Goal: Task Accomplishment & Management: Complete application form

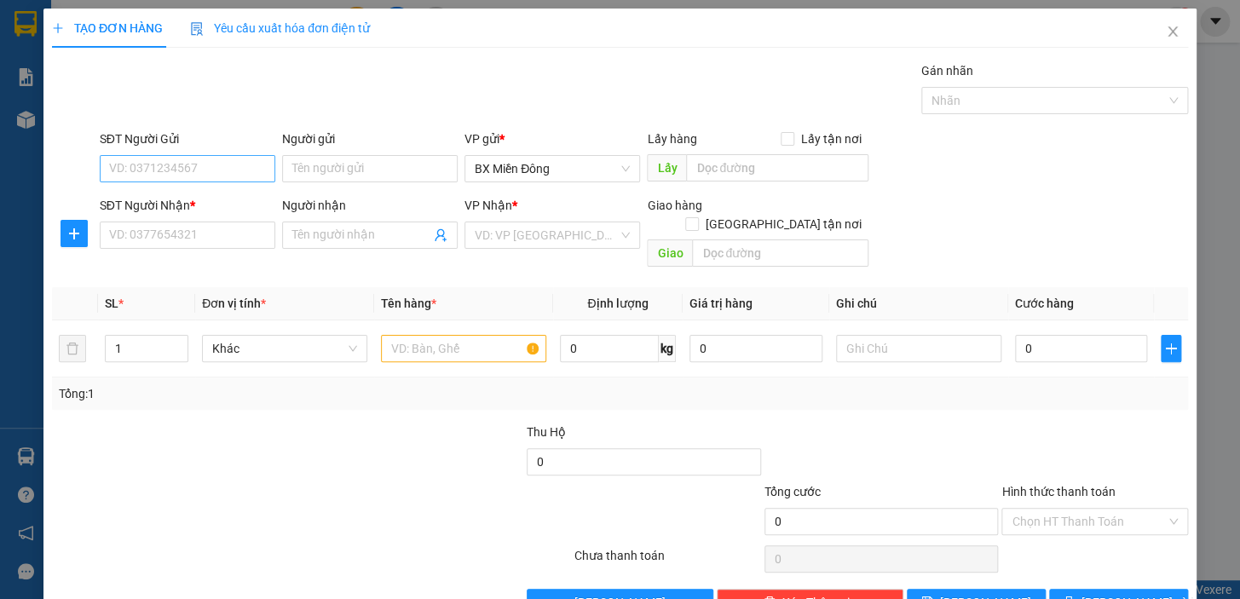
click at [209, 170] on input "SĐT Người Gửi" at bounding box center [187, 168] width 175 height 27
type input "0964230315"
type input "THĂNG"
click at [222, 230] on input "SĐT Người Nhận *" at bounding box center [187, 235] width 175 height 27
type input "0357353336"
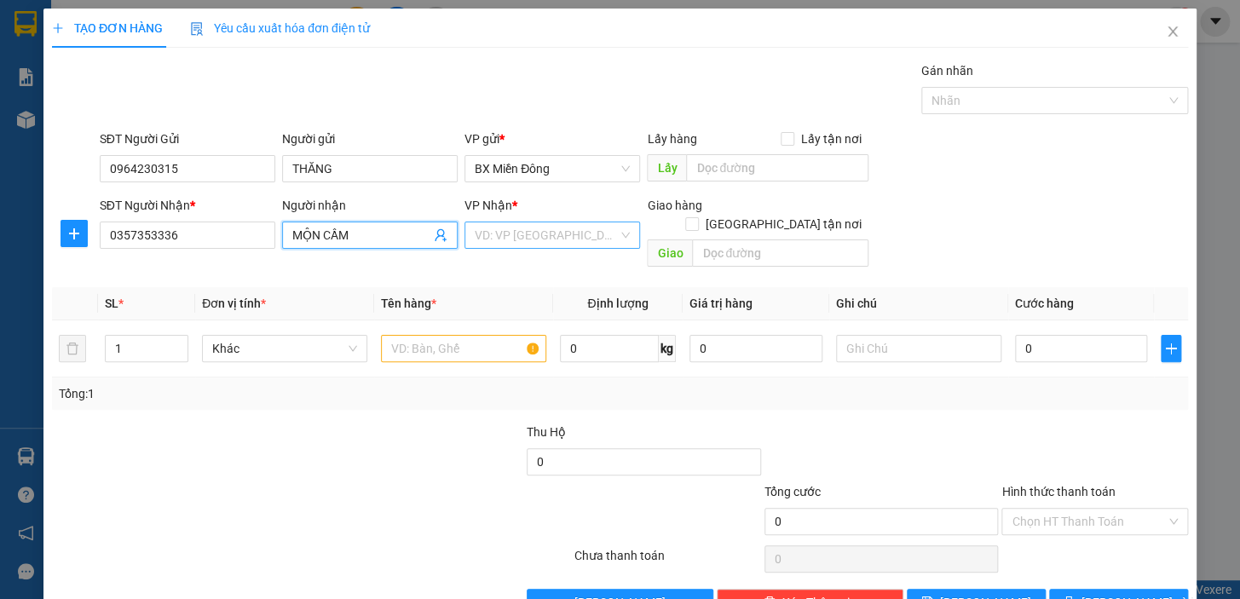
type input "MỘN CẦM"
click at [602, 239] on input "search" at bounding box center [546, 235] width 143 height 26
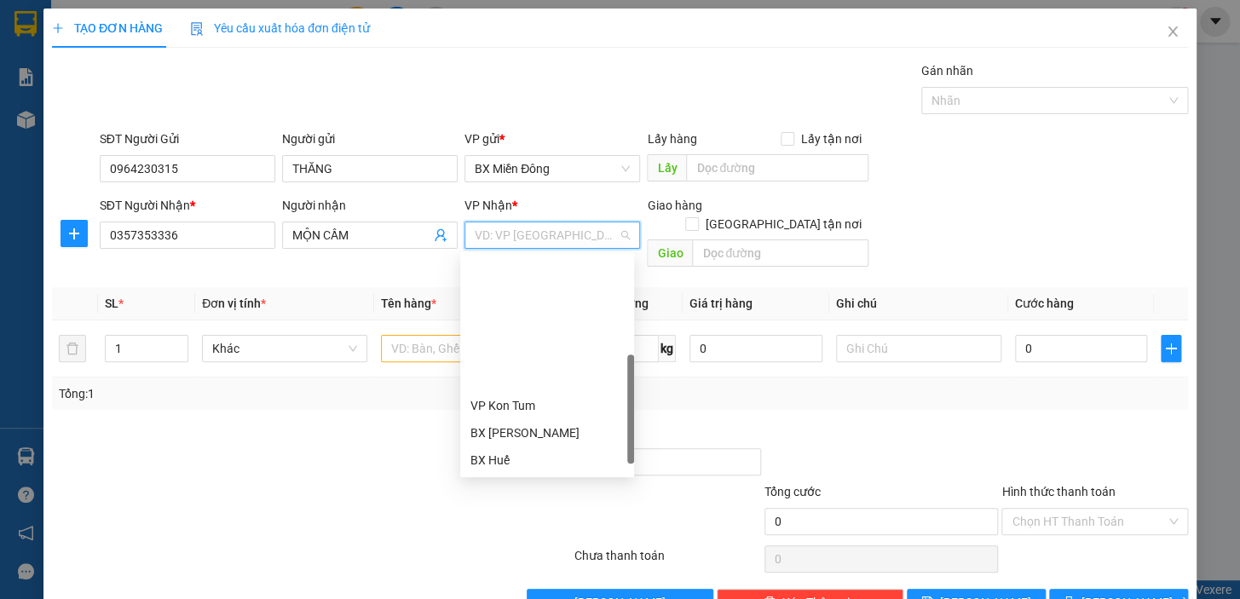
scroll to position [154, 0]
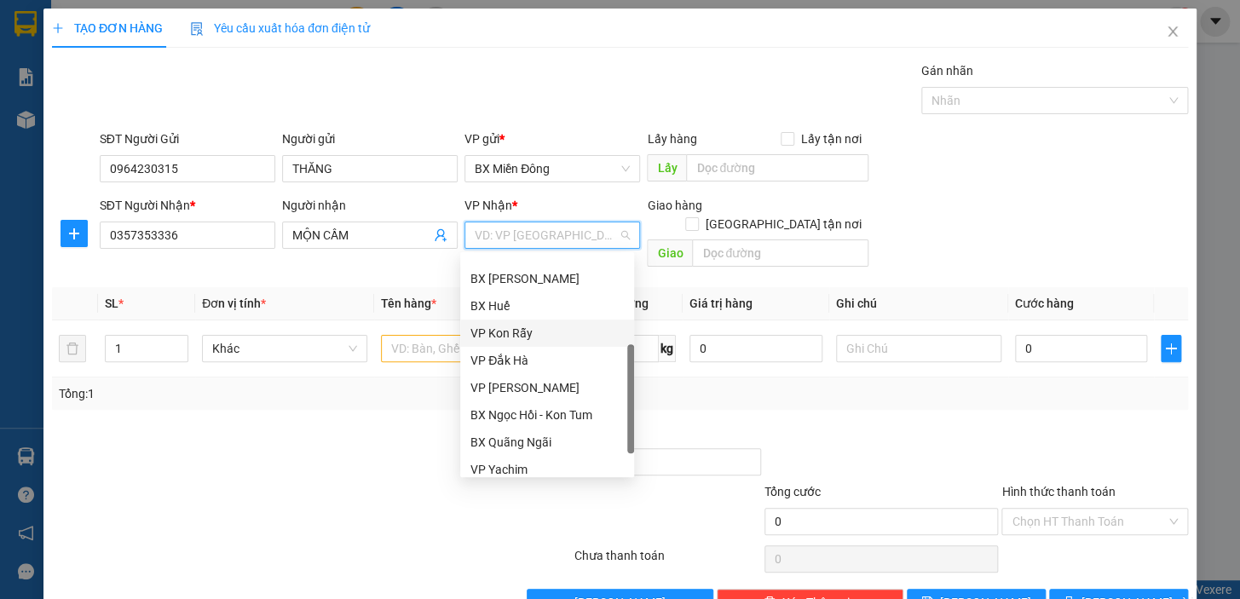
click at [515, 328] on div "VP Kon Rẫy" at bounding box center [546, 333] width 153 height 19
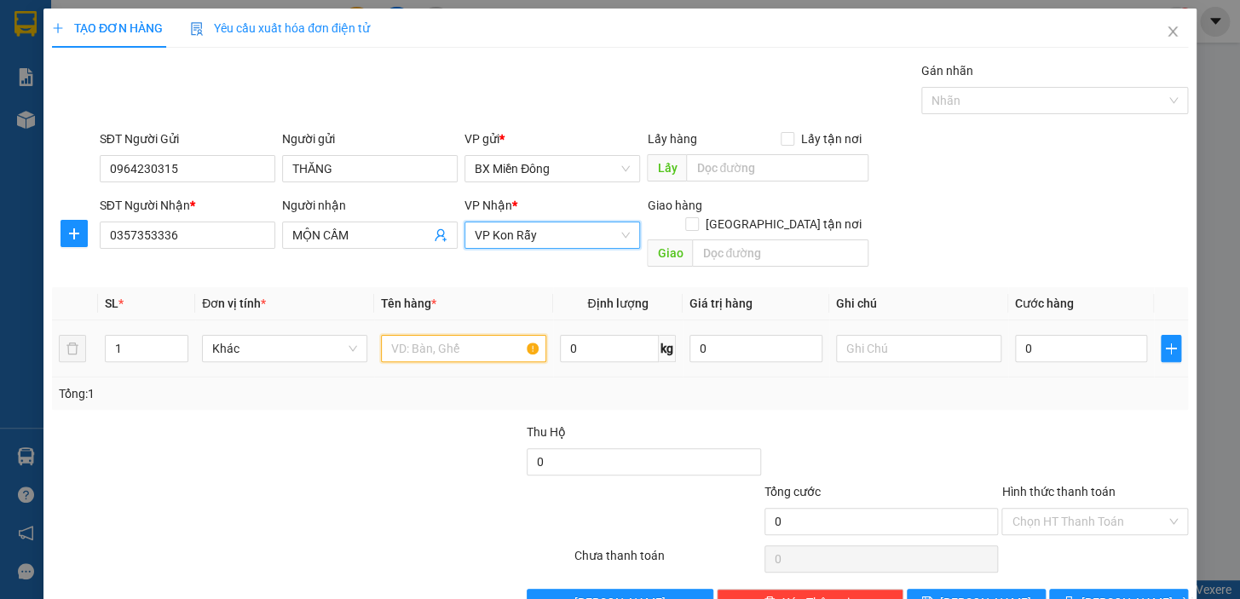
click at [486, 340] on input "text" at bounding box center [463, 348] width 165 height 27
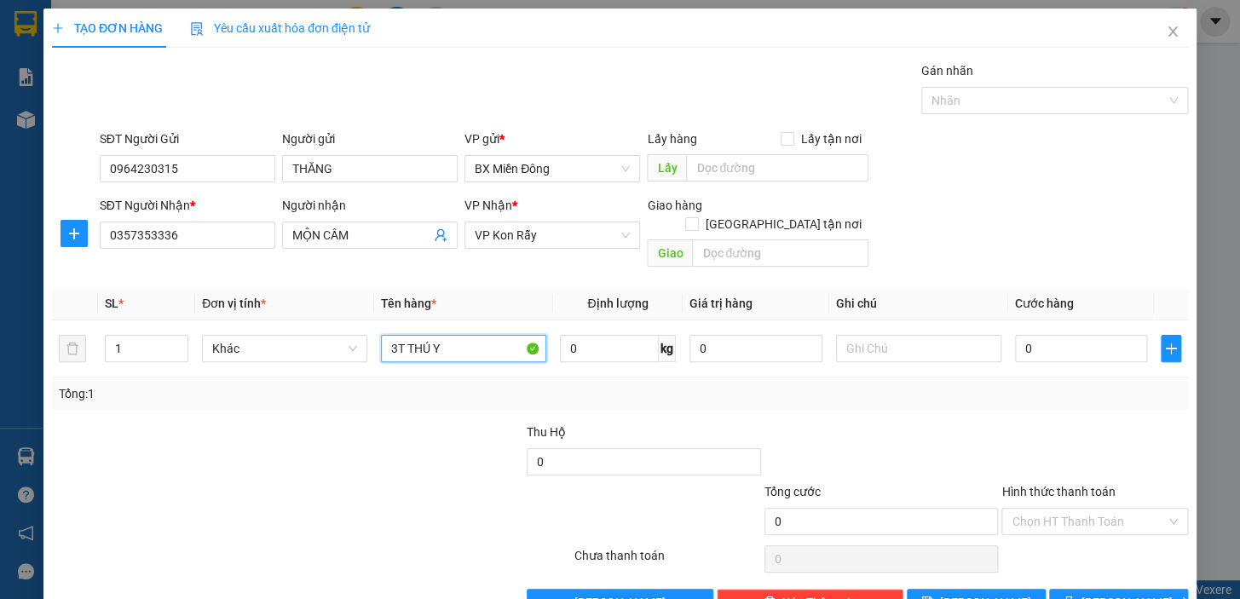
scroll to position [31, 0]
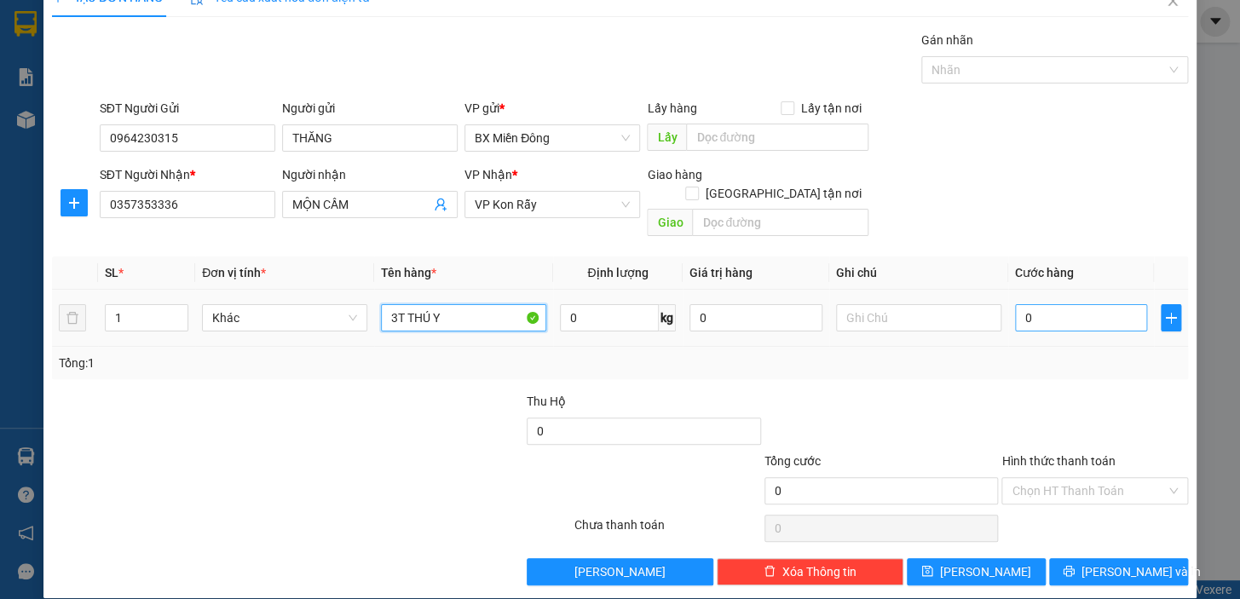
type input "3T THÚ Y"
type input "0"
click at [1036, 304] on input "0" at bounding box center [1081, 317] width 133 height 27
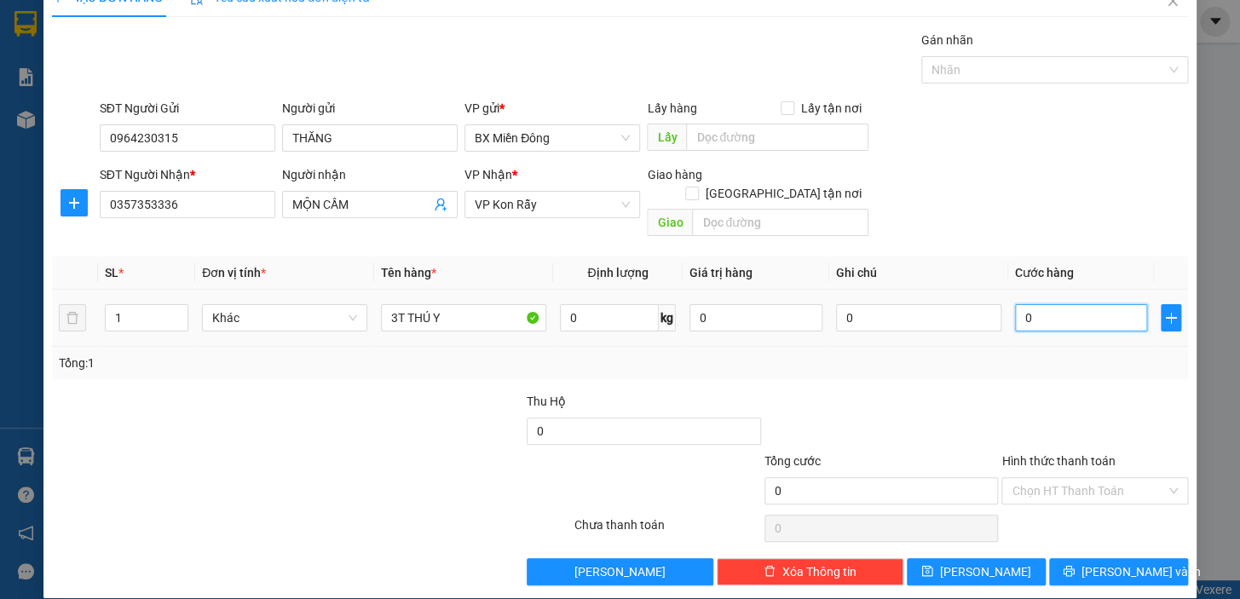
type input "1"
type input "10"
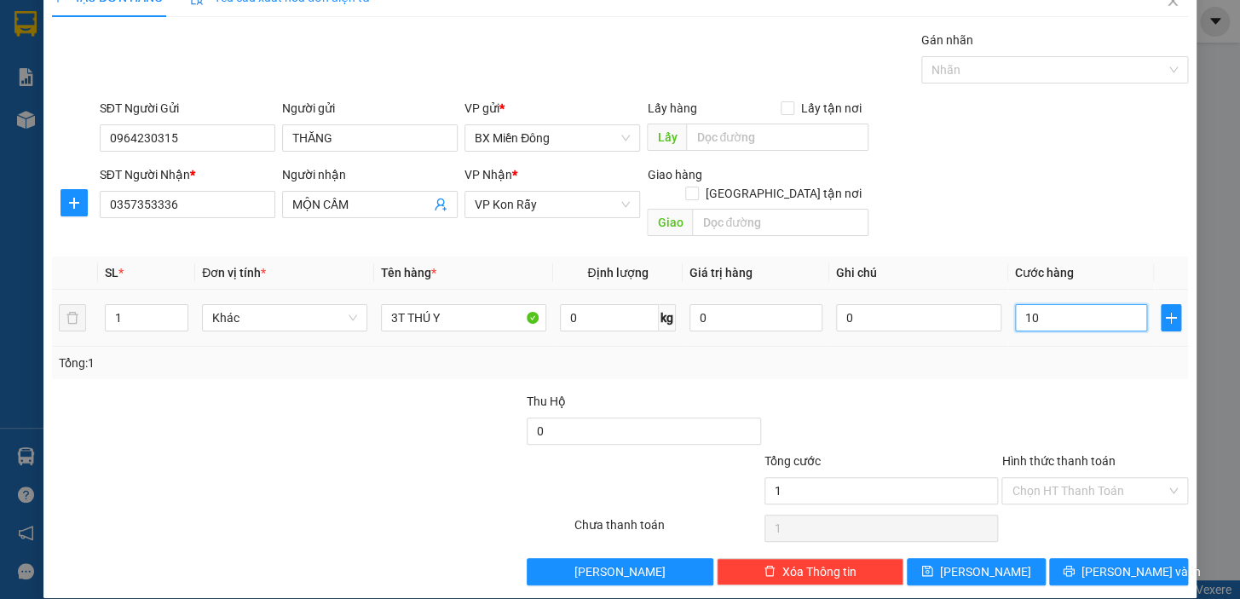
type input "10"
type input "1"
type input "0"
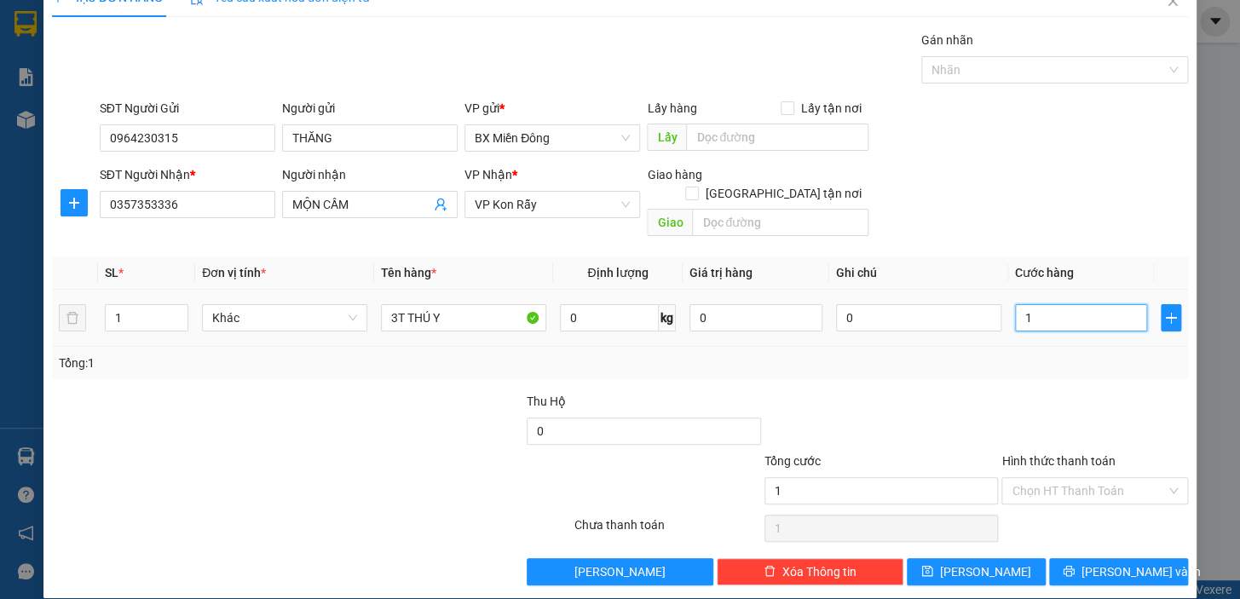
type input "0"
type input "01"
type input "1"
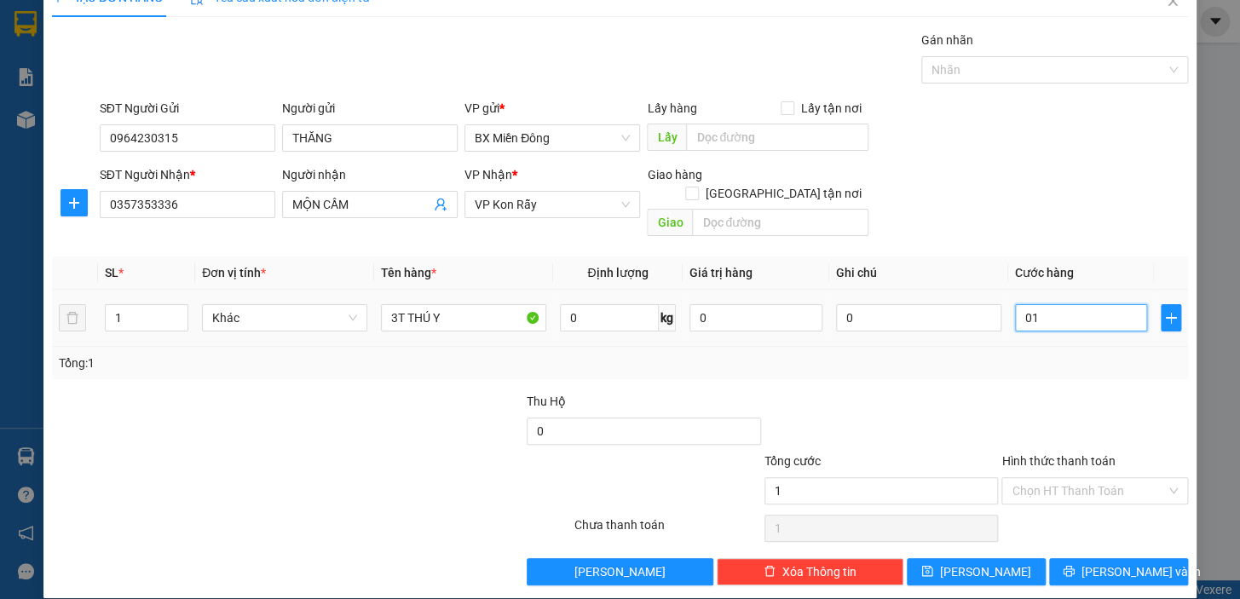
type input "018"
type input "18"
type input "0.180"
type input "180"
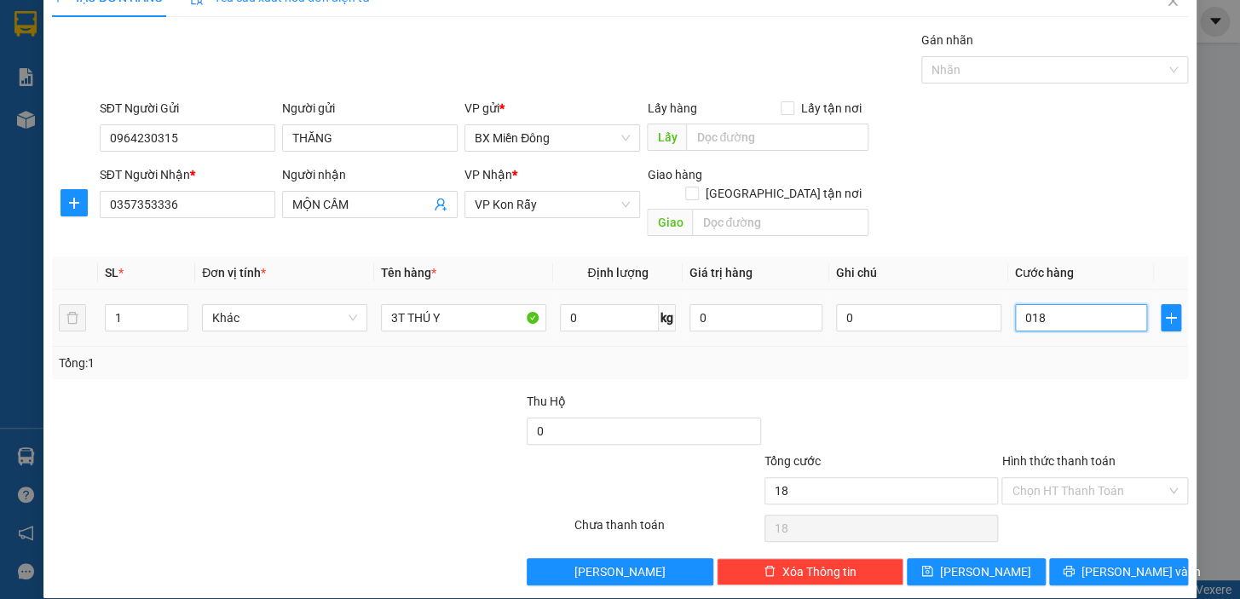
type input "180"
type input "018"
type input "18"
type input "01"
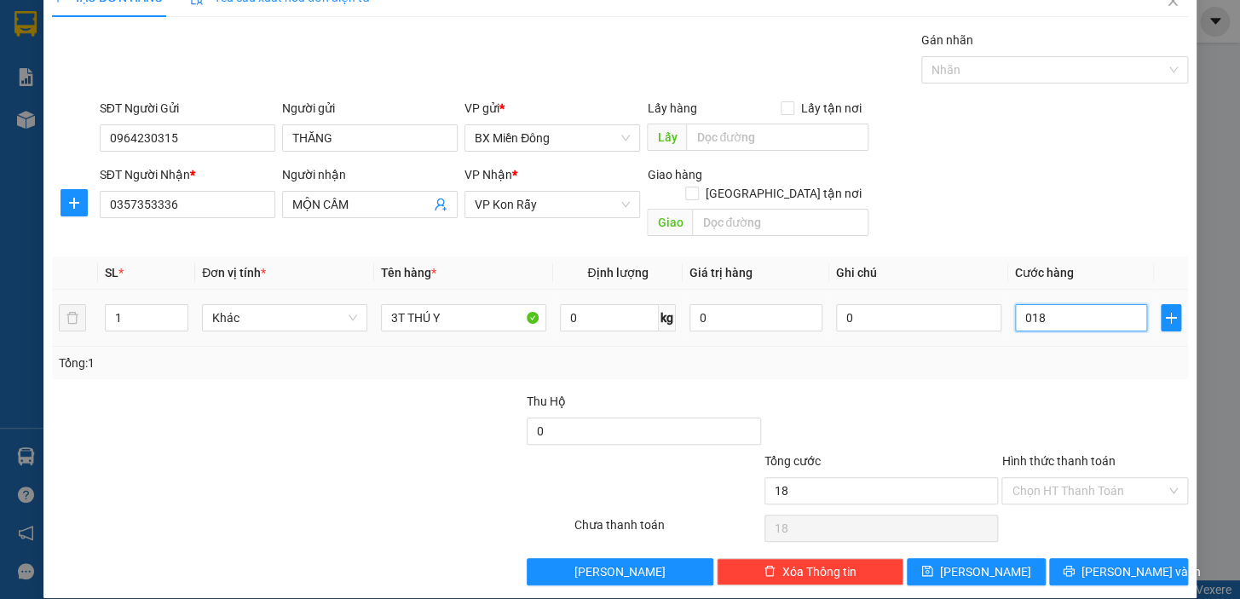
type input "1"
type input "0"
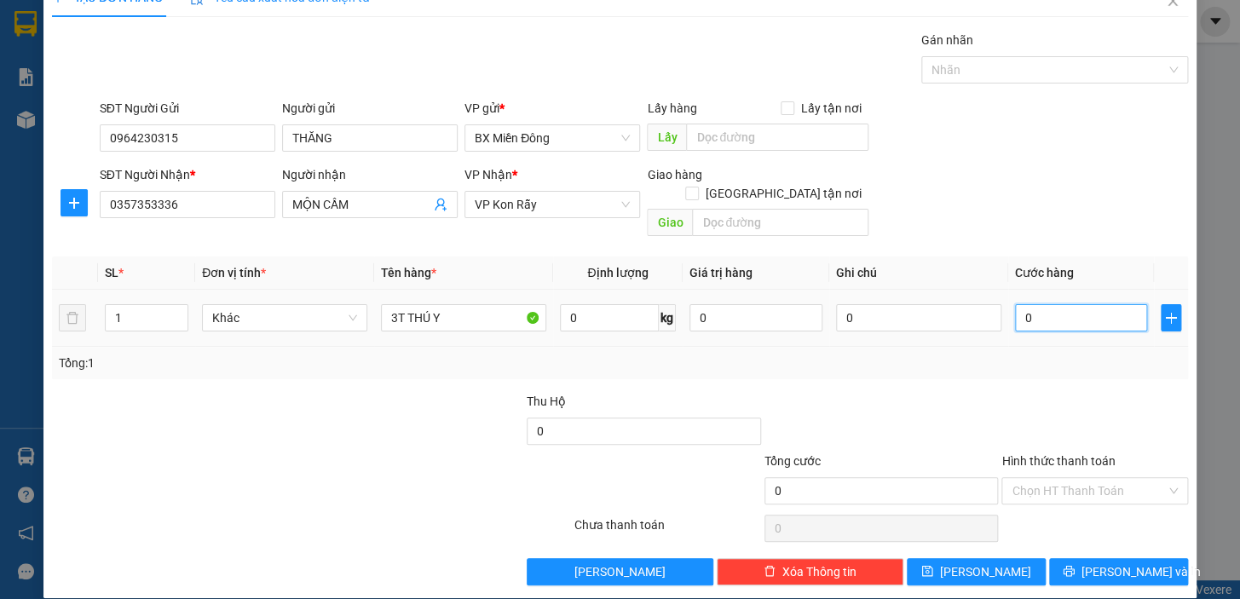
drag, startPoint x: 1034, startPoint y: 305, endPoint x: 971, endPoint y: 314, distance: 63.7
click at [975, 314] on tr "1 Khác 3T THÚ Y 0 kg 0 0 0" at bounding box center [620, 318] width 1136 height 57
type input "1"
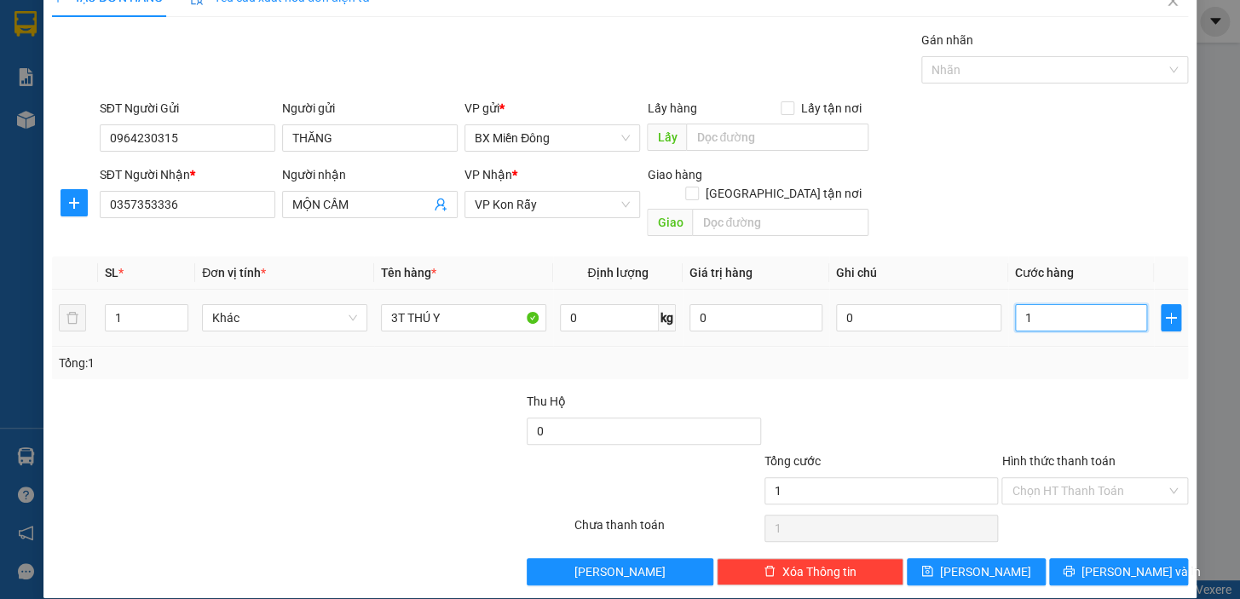
type input "18"
type input "180"
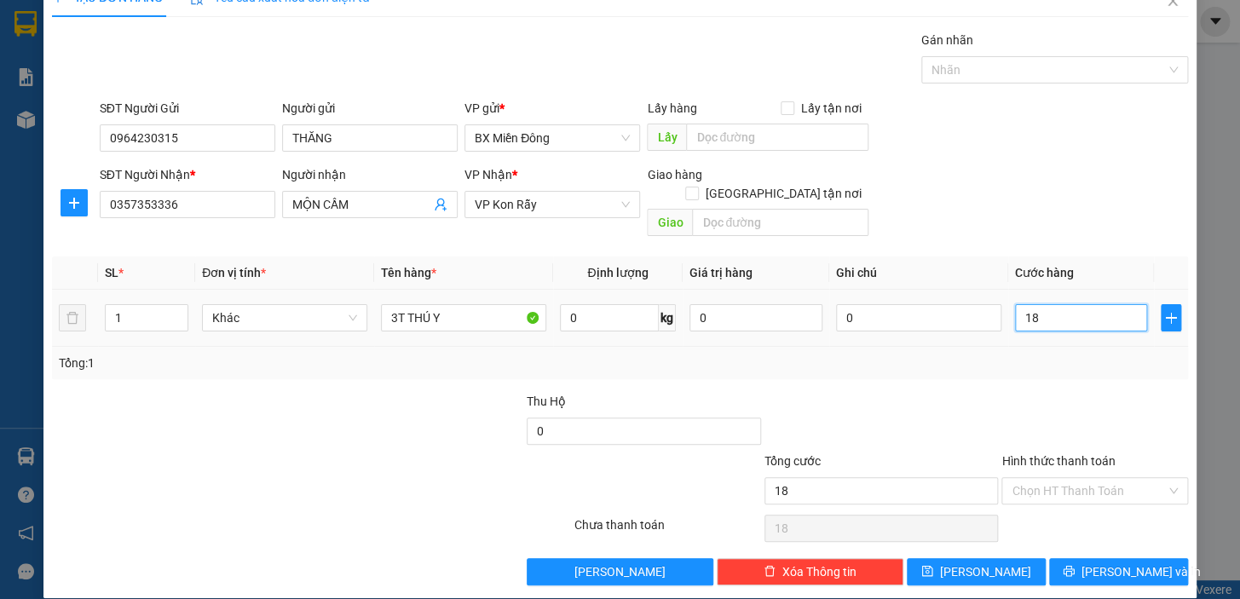
type input "180"
type input "180.000"
click at [1066, 478] on input "Hình thức thanh toán" at bounding box center [1088, 491] width 154 height 26
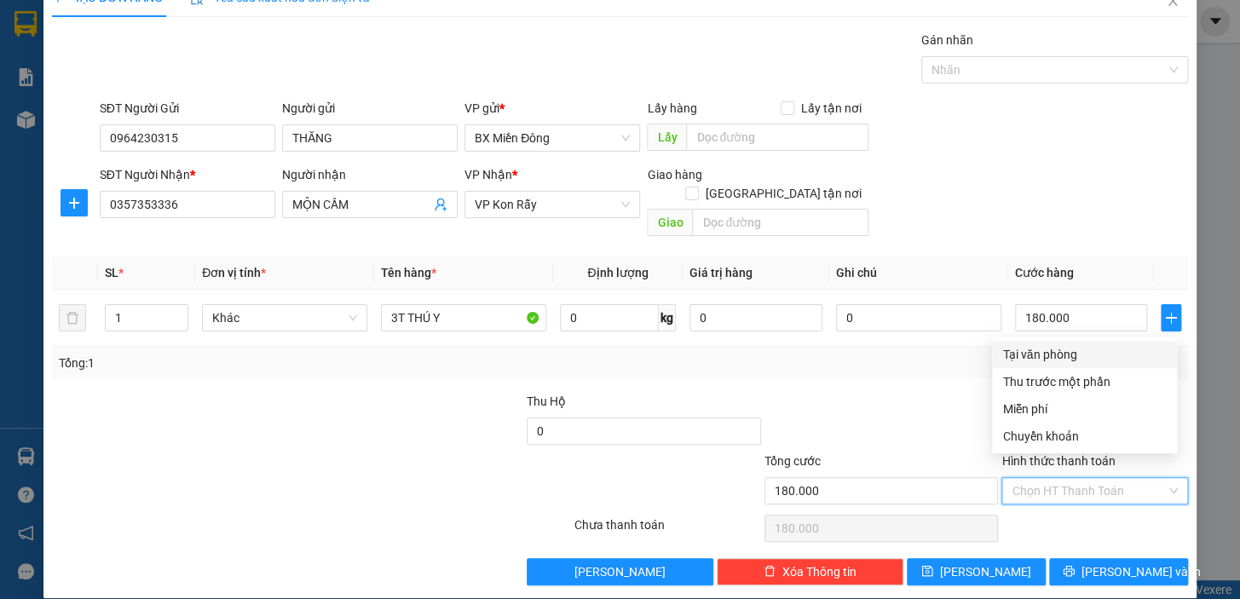
click at [1033, 358] on div "Tại văn phòng" at bounding box center [1084, 354] width 164 height 19
type input "0"
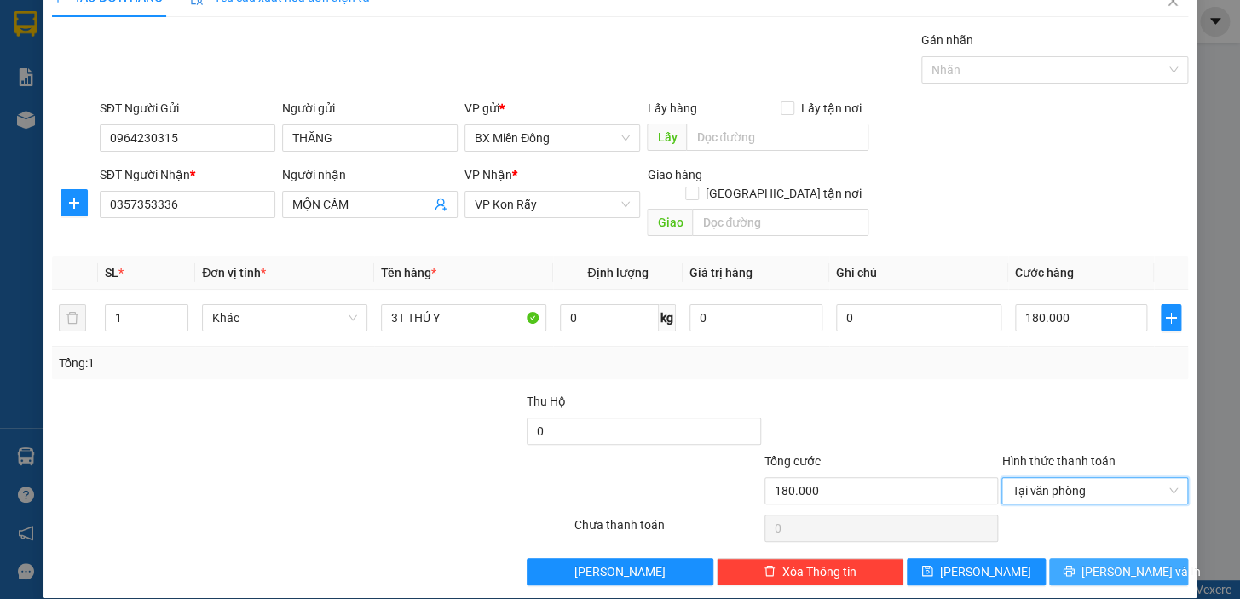
click at [1108, 562] on span "[PERSON_NAME] và In" at bounding box center [1140, 571] width 119 height 19
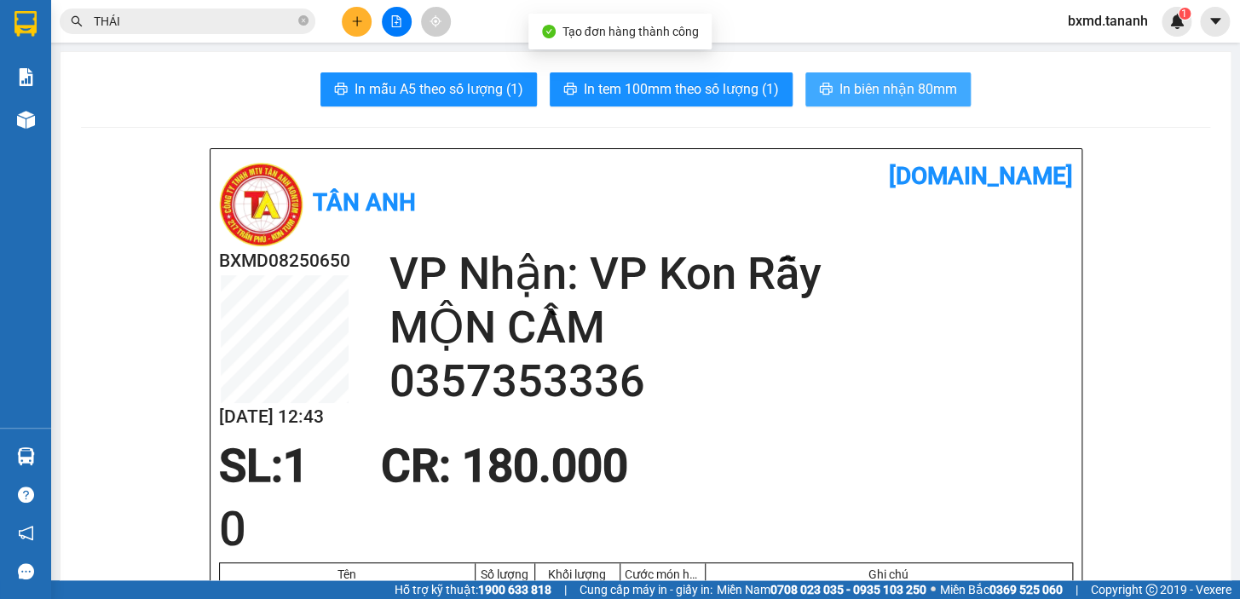
click at [882, 84] on span "In biên nhận 80mm" at bounding box center [898, 88] width 118 height 21
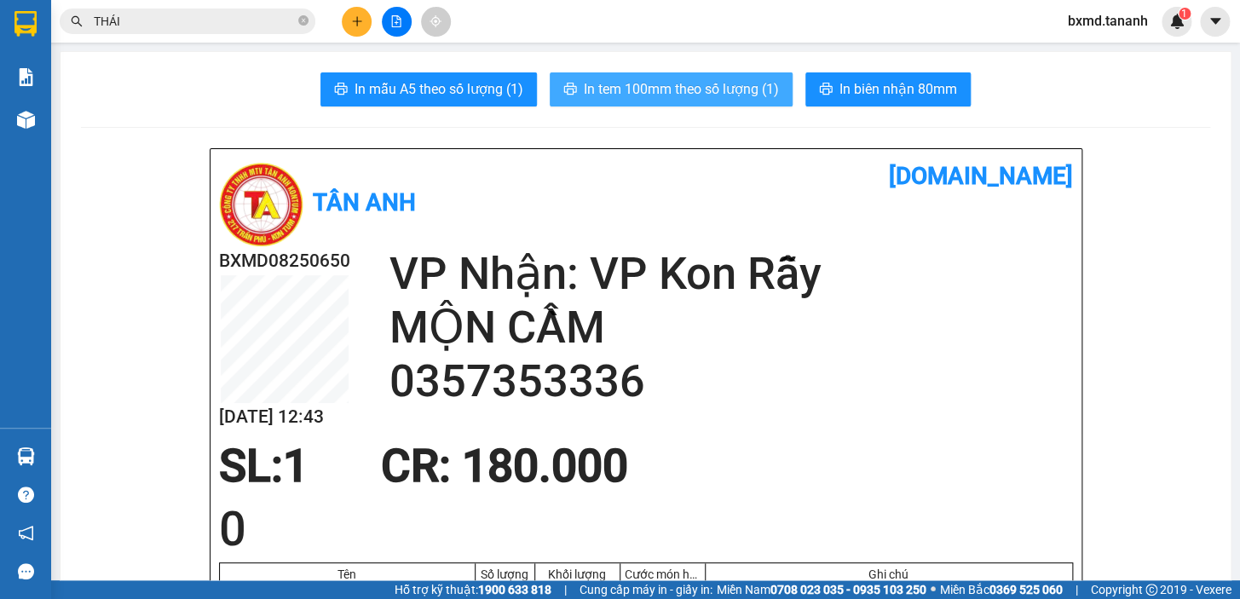
click at [699, 79] on span "In tem 100mm theo số lượng (1)" at bounding box center [681, 88] width 195 height 21
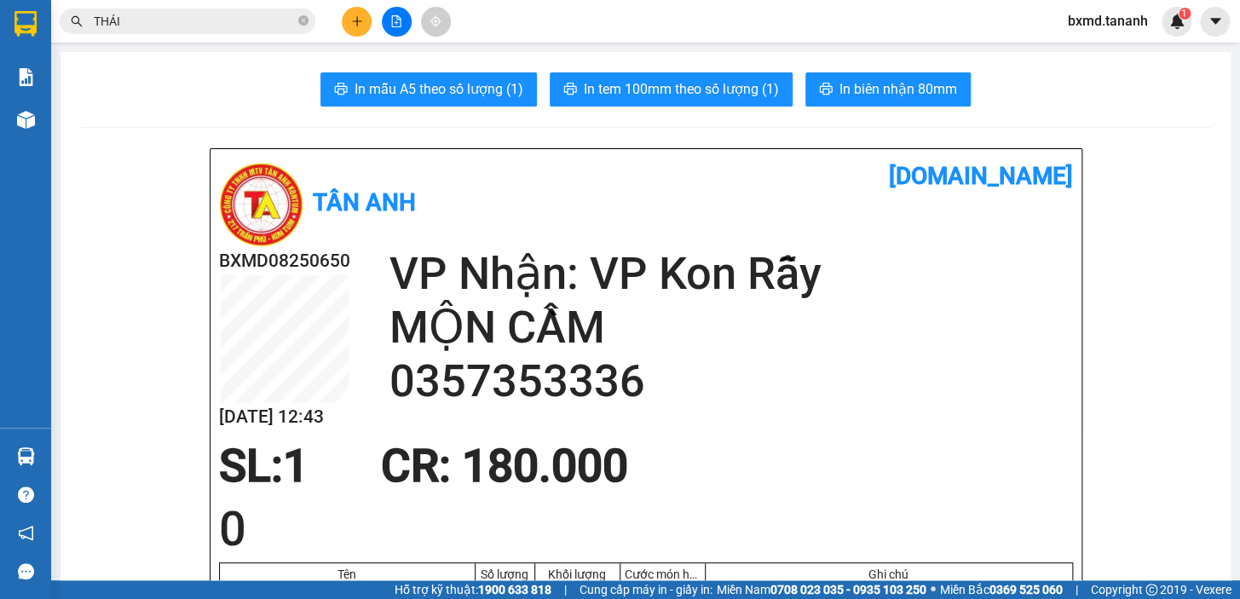
click at [348, 25] on button at bounding box center [357, 22] width 30 height 30
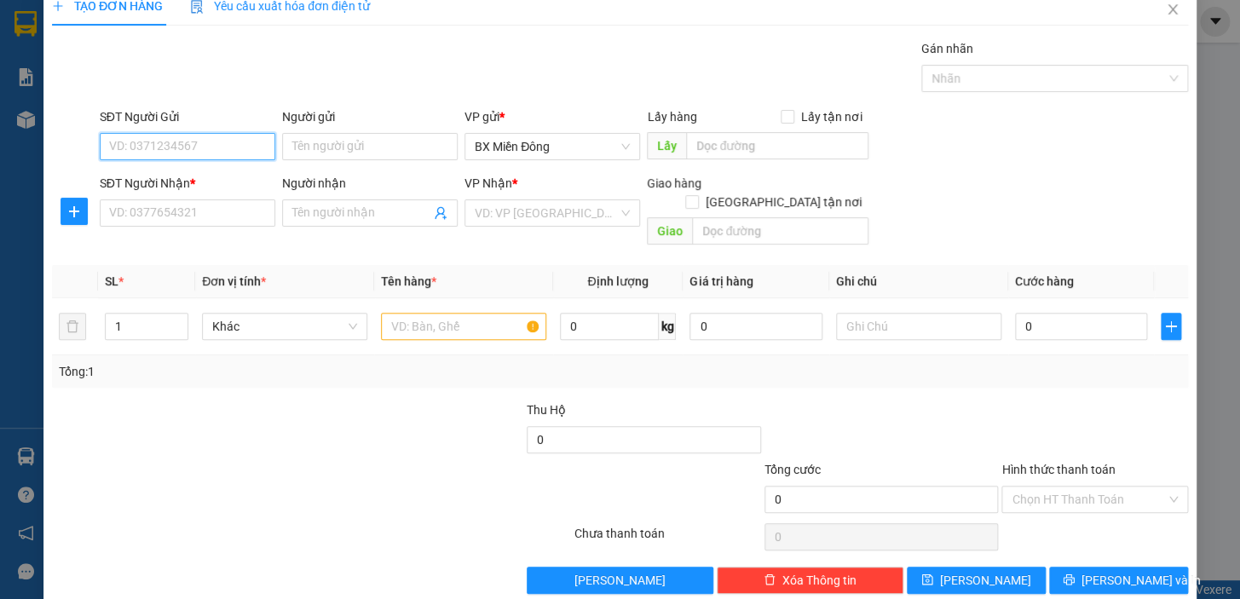
scroll to position [31, 0]
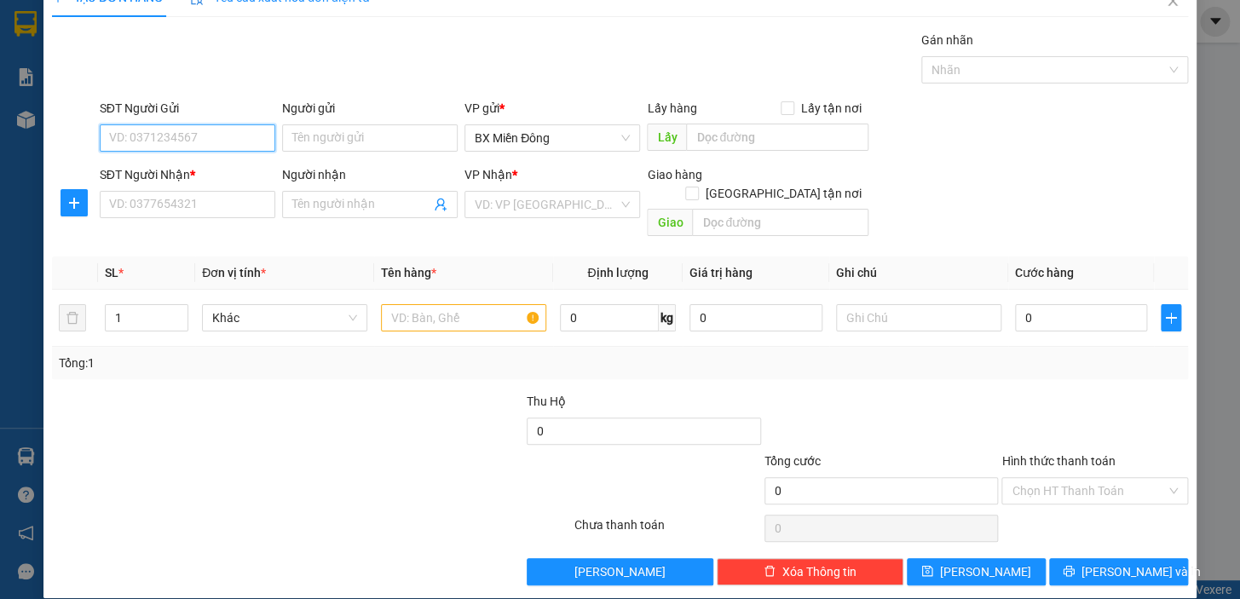
click at [236, 141] on input "SĐT Người Gửi" at bounding box center [187, 137] width 175 height 27
type input "0933414642"
click at [320, 138] on input "Người gửi" at bounding box center [369, 137] width 175 height 27
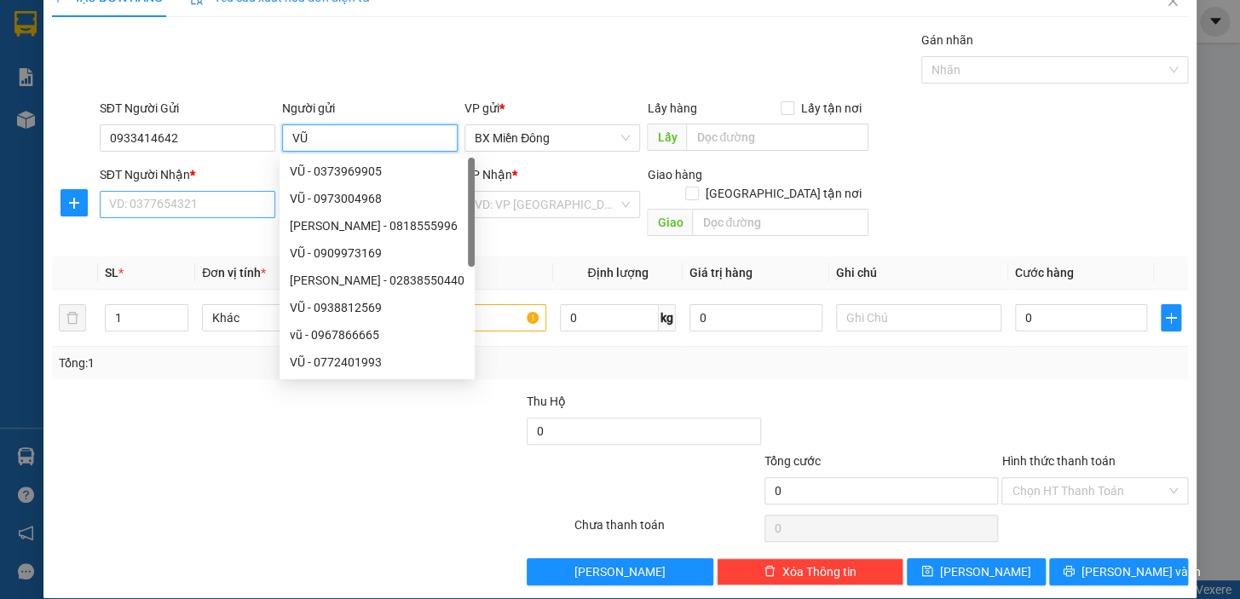
type input "VŨ"
click at [210, 212] on input "SĐT Người Nhận *" at bounding box center [187, 204] width 175 height 27
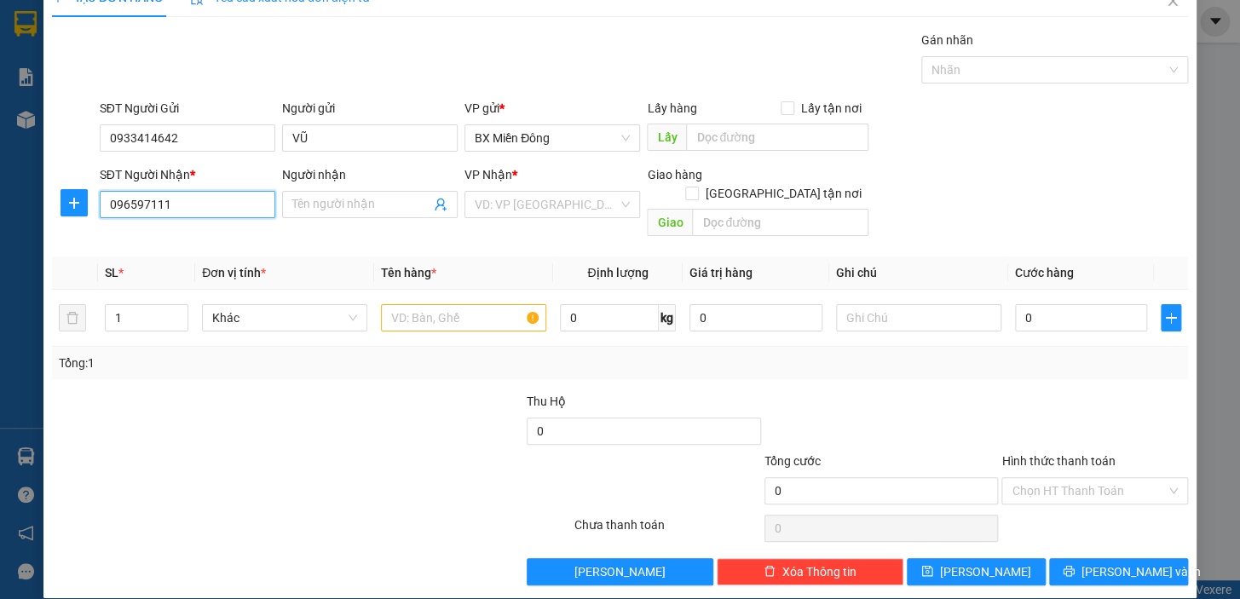
click at [140, 199] on input "096597111" at bounding box center [187, 204] width 175 height 27
type input "0965957111"
click at [523, 304] on input "text" at bounding box center [463, 317] width 165 height 27
click at [594, 195] on input "search" at bounding box center [546, 205] width 143 height 26
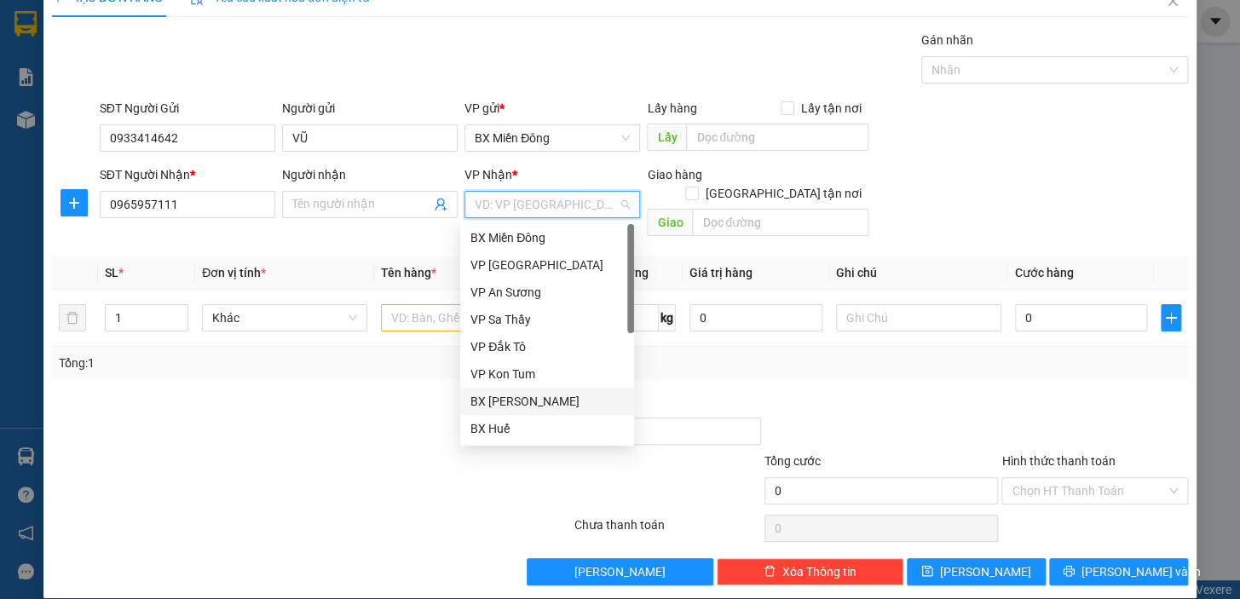
click at [562, 402] on div "BX [PERSON_NAME]" at bounding box center [546, 401] width 153 height 19
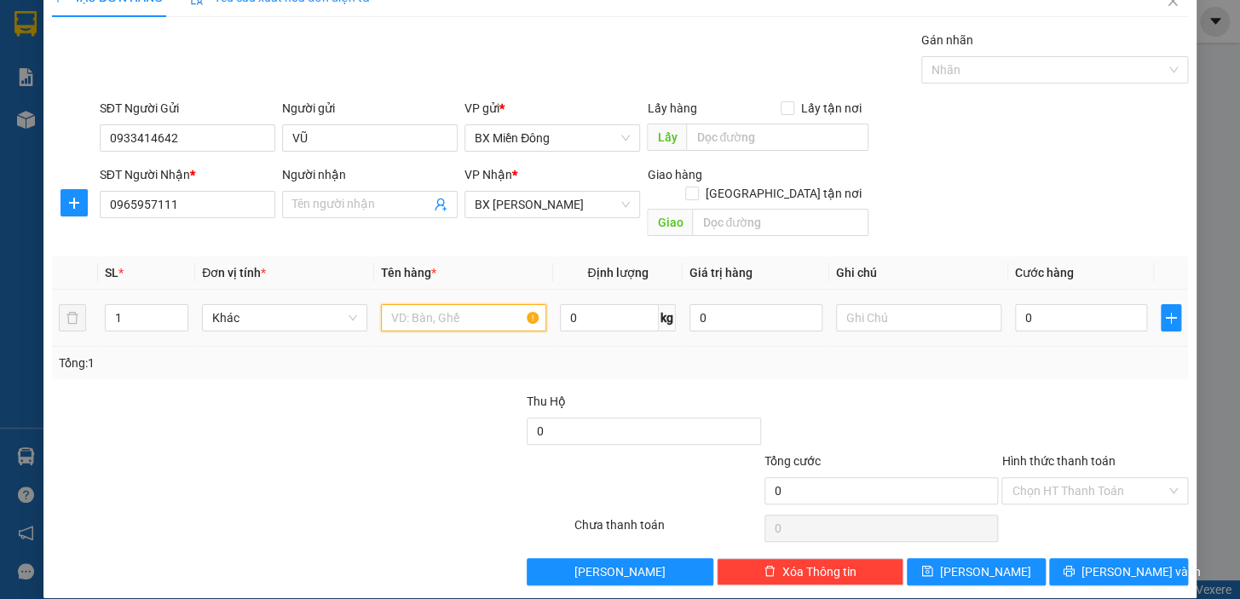
click at [443, 304] on input "text" at bounding box center [463, 317] width 165 height 27
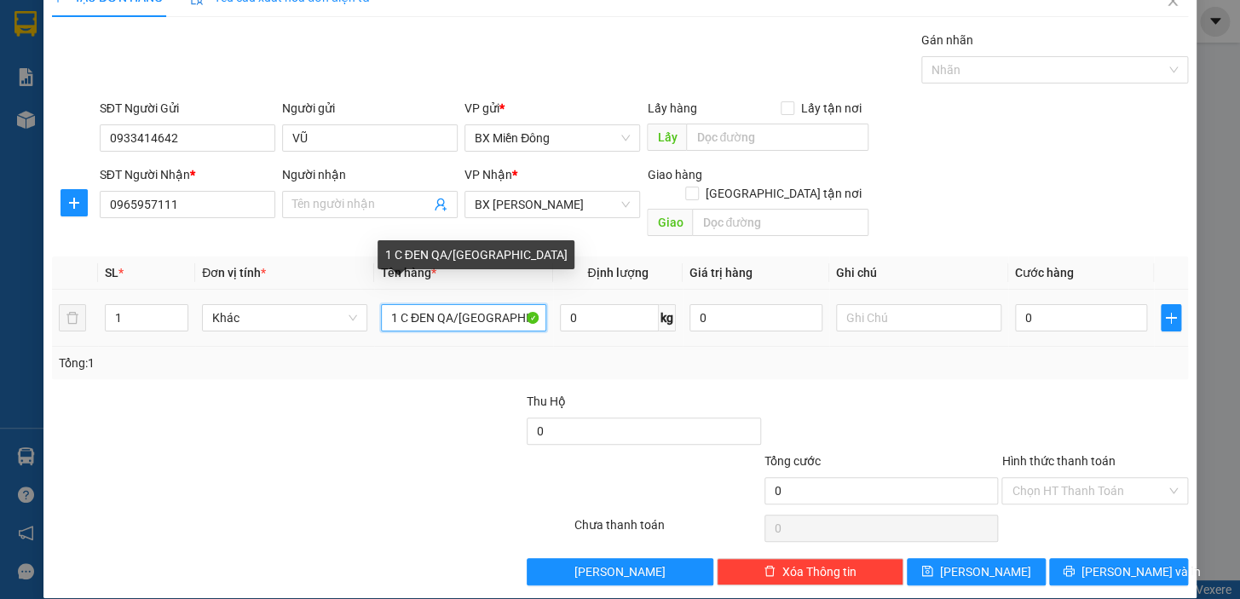
click at [450, 304] on input "1 C ĐEN QA/[GEOGRAPHIC_DATA]" at bounding box center [463, 317] width 165 height 27
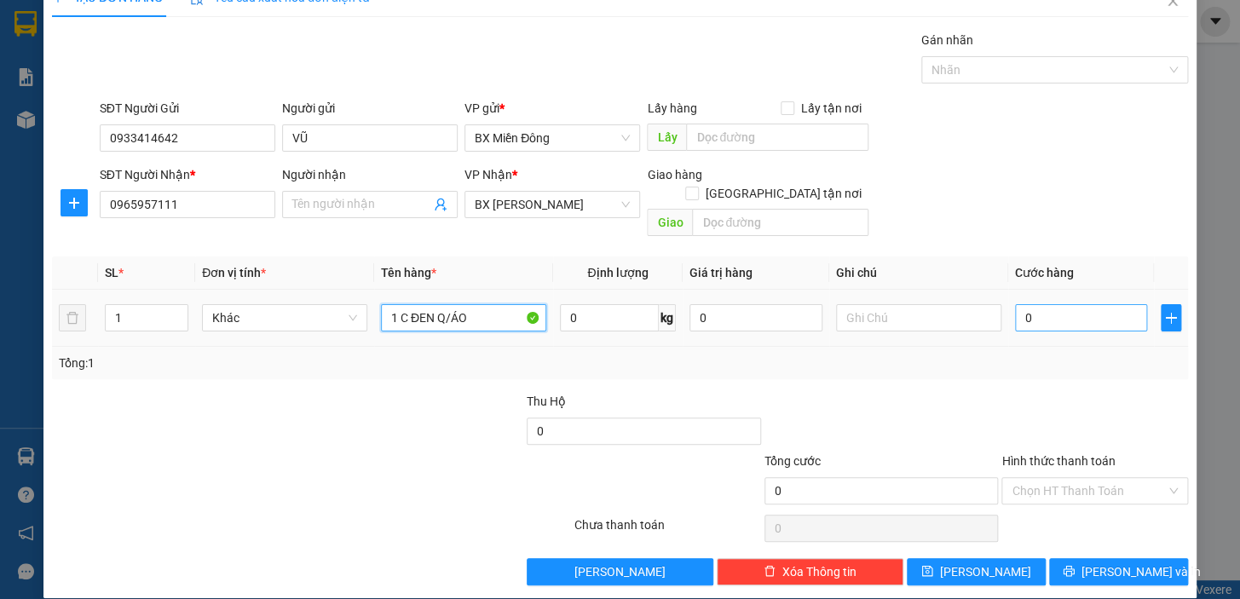
type input "1 C ĐEN Q/ÁO"
type input "1"
type input "10"
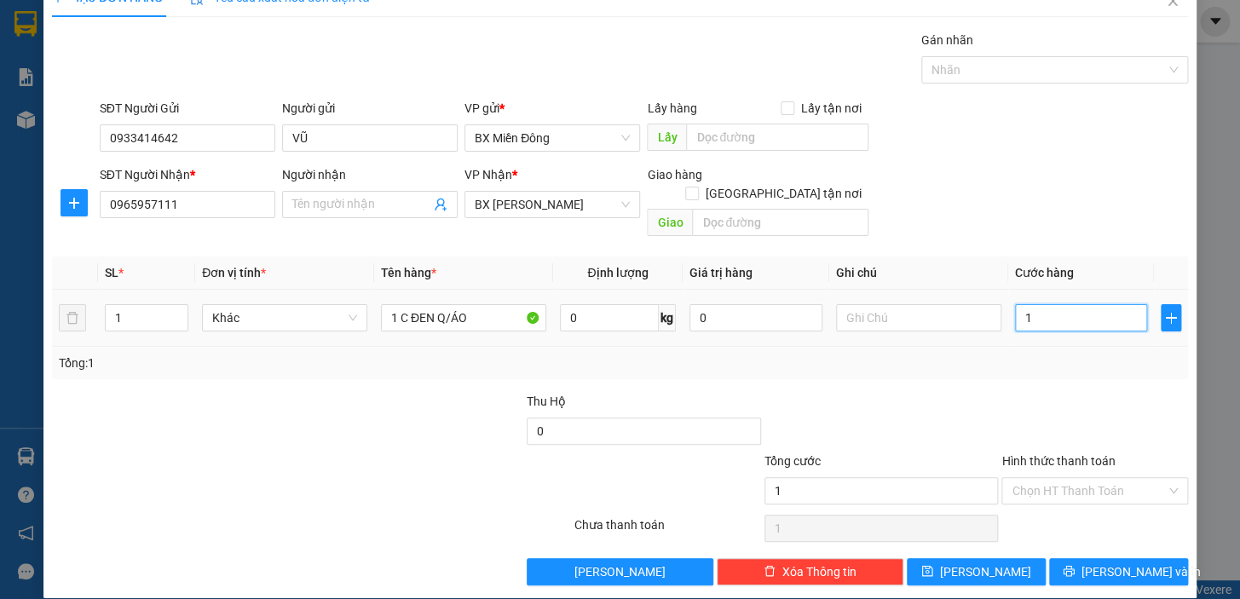
type input "10"
type input "100"
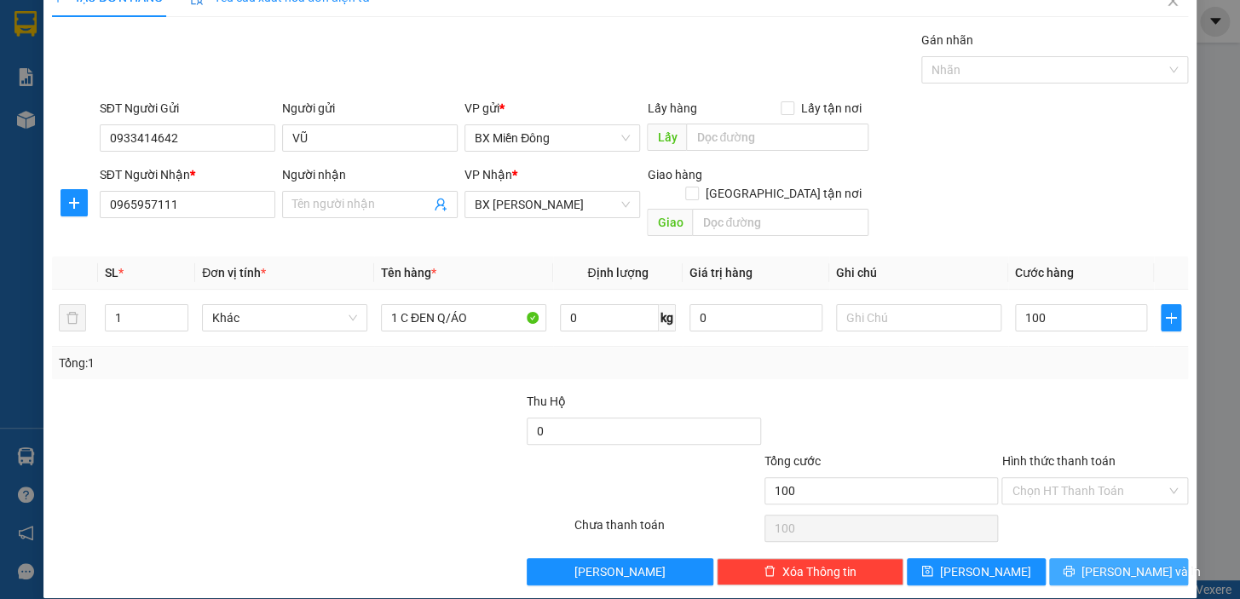
type input "100.000"
click at [1110, 562] on span "[PERSON_NAME] và In" at bounding box center [1140, 571] width 119 height 19
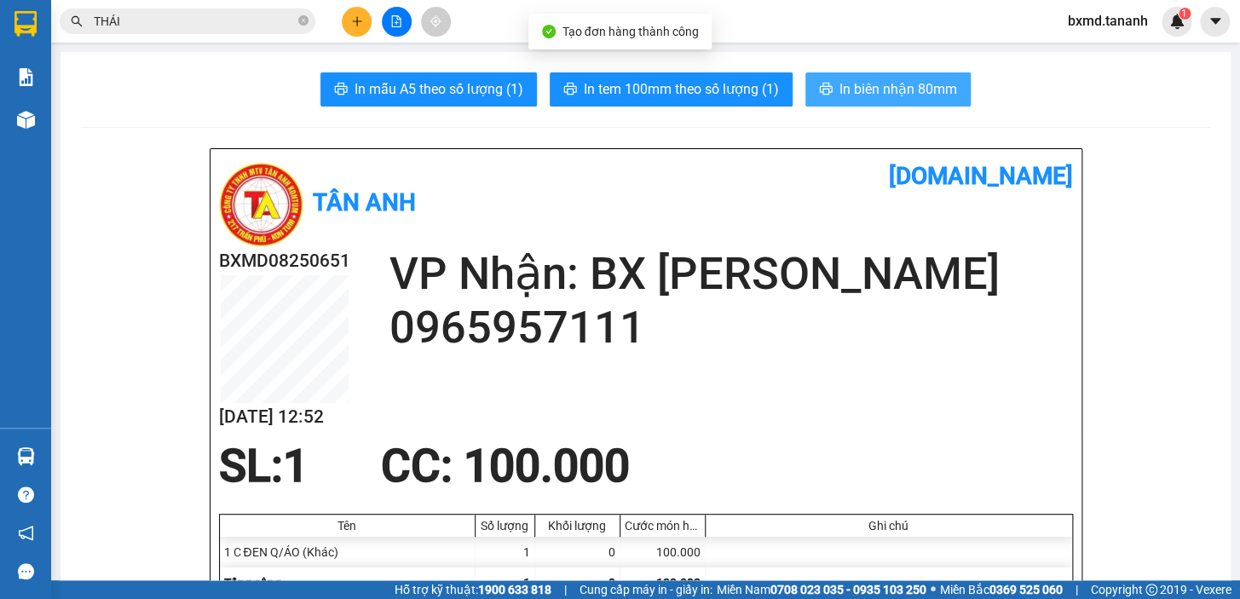
click at [862, 83] on span "In biên nhận 80mm" at bounding box center [898, 88] width 118 height 21
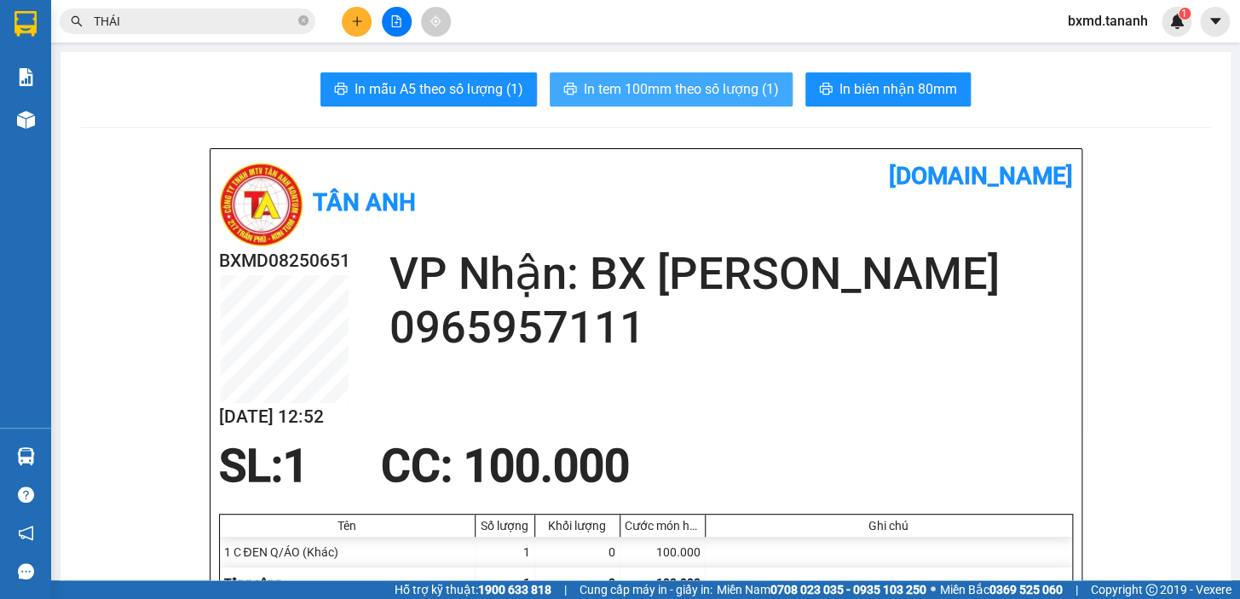
drag, startPoint x: 663, startPoint y: 83, endPoint x: 757, endPoint y: 140, distance: 110.5
click at [662, 82] on span "In tem 100mm theo số lượng (1)" at bounding box center [681, 88] width 195 height 21
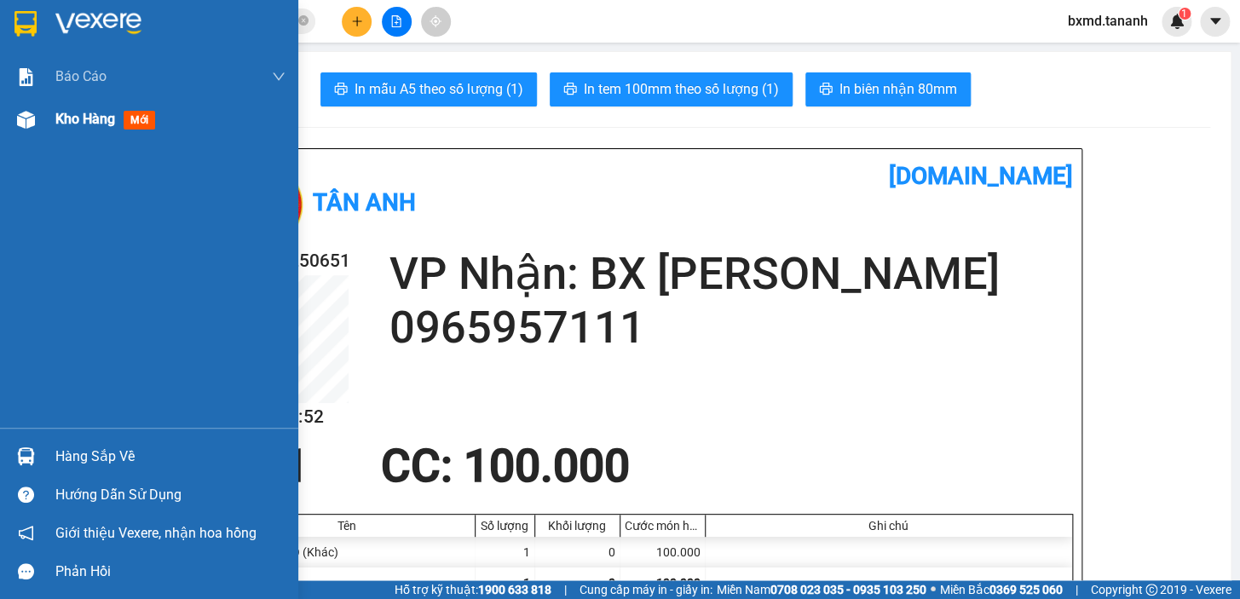
click at [108, 121] on span "Kho hàng" at bounding box center [85, 119] width 60 height 16
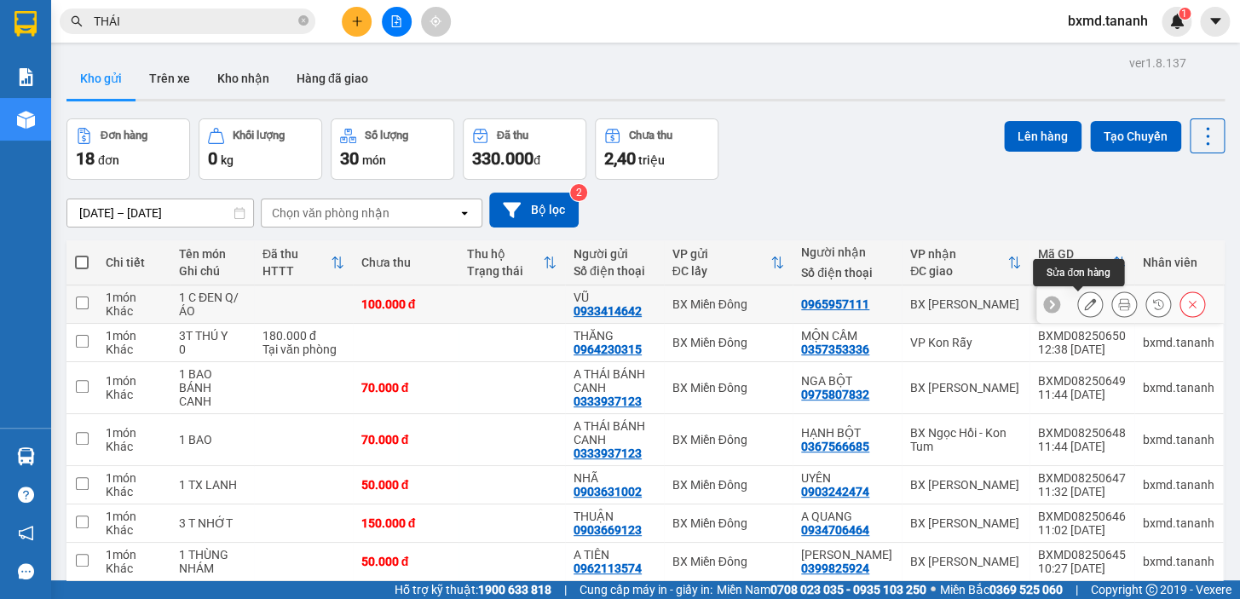
click at [1082, 290] on button at bounding box center [1090, 305] width 24 height 30
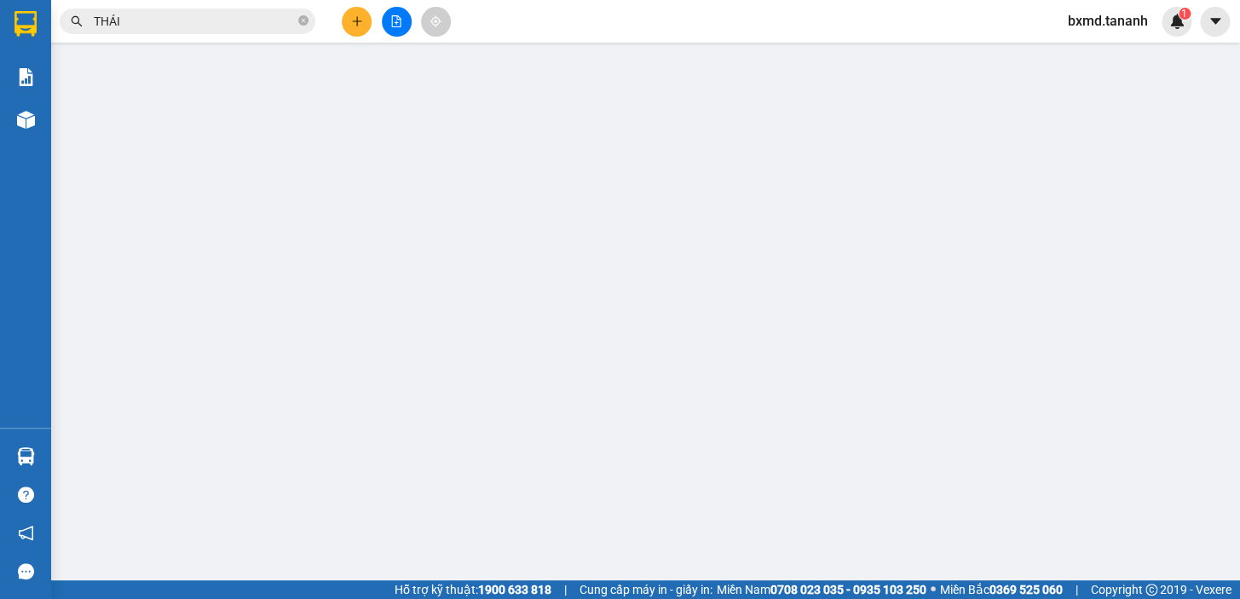
type input "0933414642"
type input "0965957111"
type input "100.000"
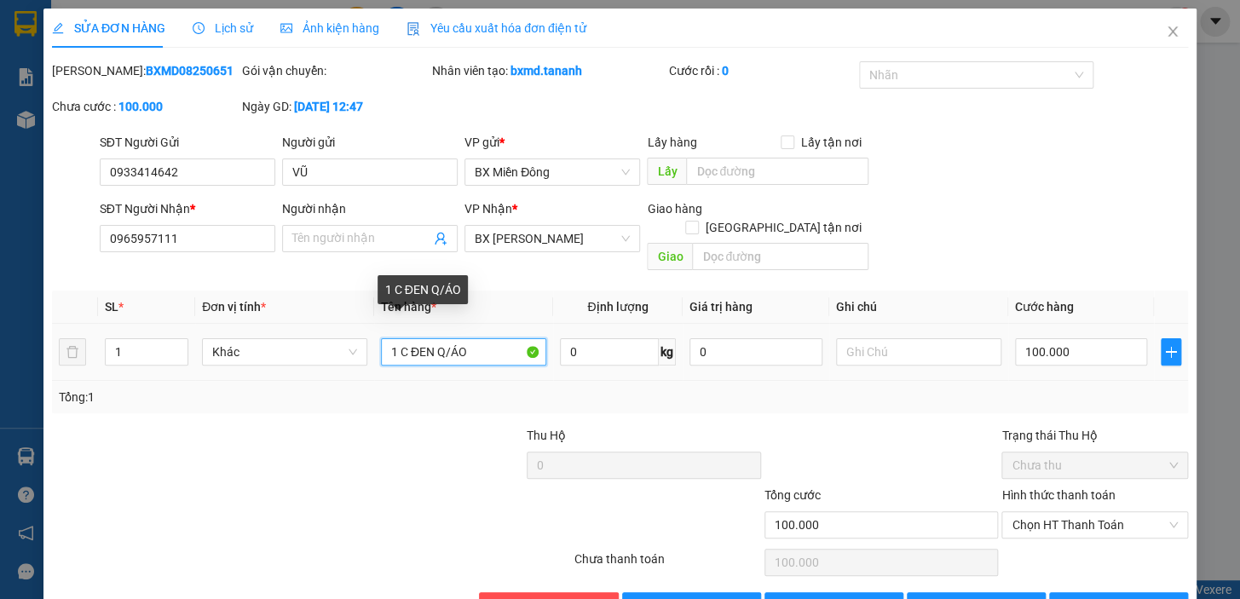
click at [471, 338] on input "1 C ĐEN Q/ÁO" at bounding box center [463, 351] width 165 height 27
type input "1 ĐEN BÁNH TRA"
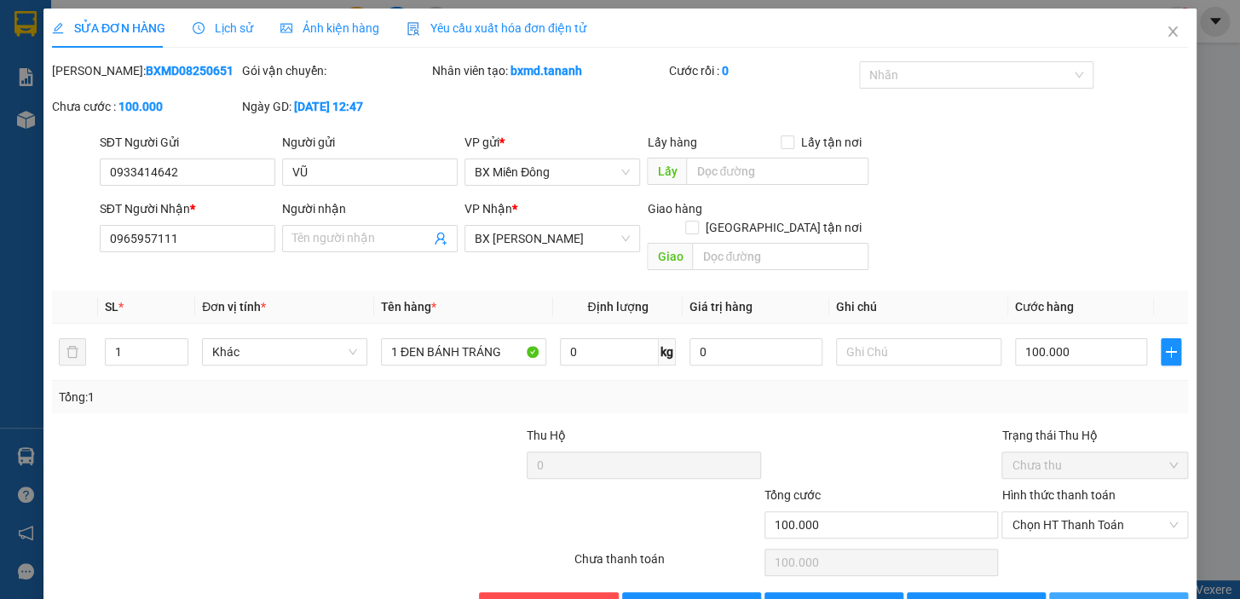
click at [1118, 596] on span "[PERSON_NAME] và In" at bounding box center [1140, 605] width 119 height 19
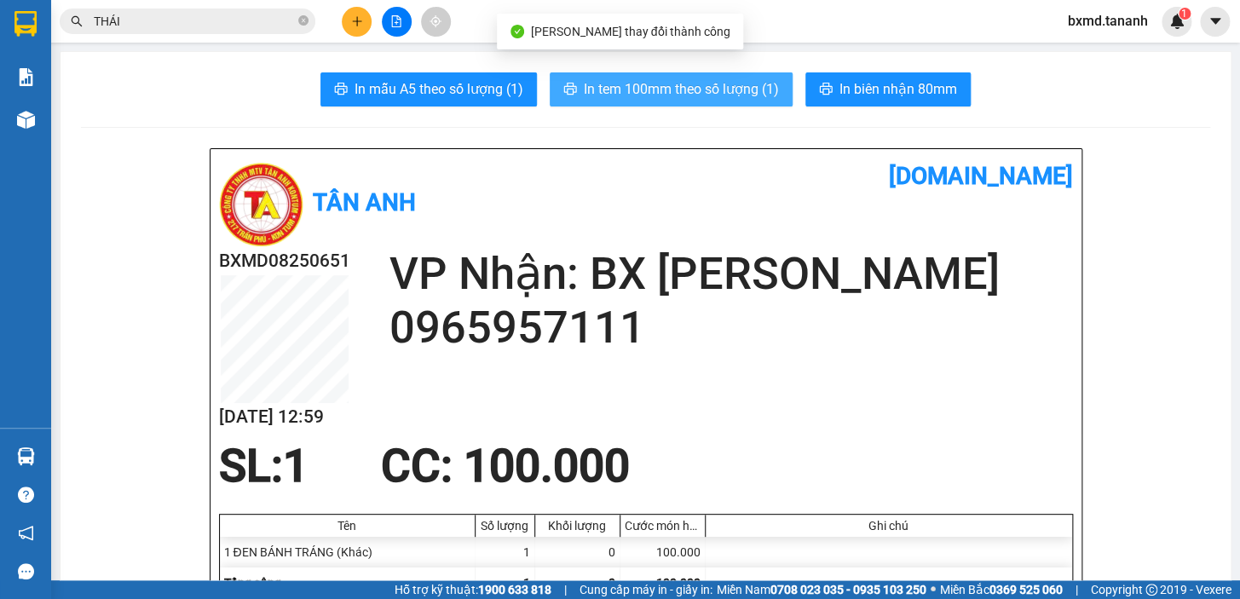
click at [653, 97] on span "In tem 100mm theo số lượng (1)" at bounding box center [681, 88] width 195 height 21
